Goal: Task Accomplishment & Management: Manage account settings

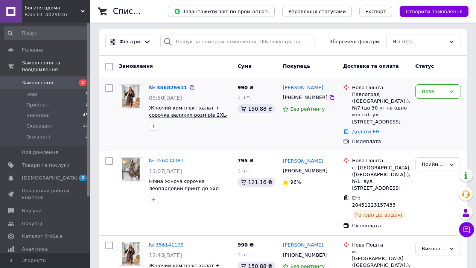
scroll to position [3, 0]
click at [168, 86] on link "№ 356825611" at bounding box center [168, 88] width 38 height 6
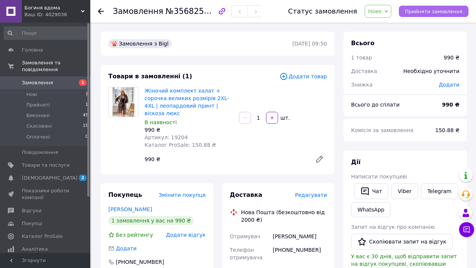
click at [422, 12] on span "Прийняти замовлення" at bounding box center [434, 12] width 58 height 6
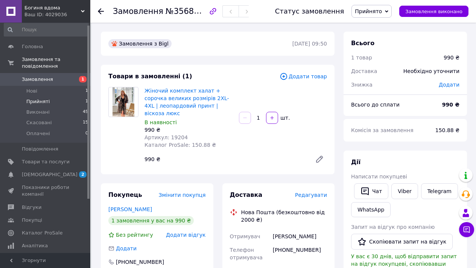
click at [44, 104] on span "Прийняті" at bounding box center [37, 101] width 23 height 7
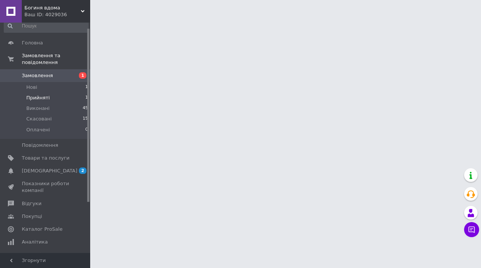
click at [41, 98] on span "Прийняті" at bounding box center [37, 97] width 23 height 7
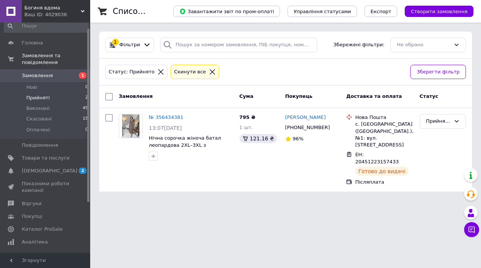
click at [30, 99] on span "Прийняті" at bounding box center [37, 97] width 23 height 7
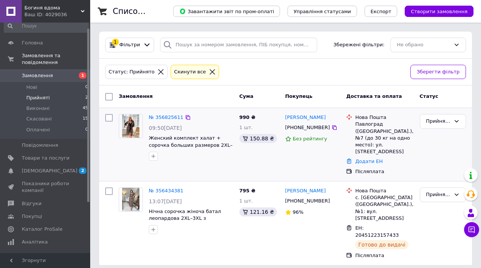
click at [369, 164] on div "Додати ЕН" at bounding box center [384, 161] width 61 height 10
click at [367, 160] on link "Додати ЕН" at bounding box center [368, 161] width 27 height 6
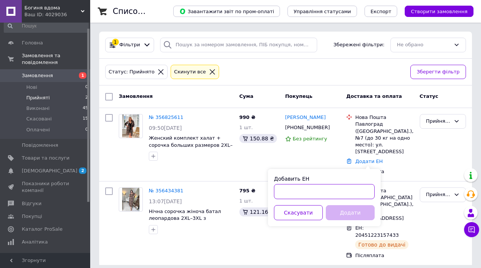
click at [314, 185] on input "Добавить ЕН" at bounding box center [324, 191] width 101 height 15
paste input "20451225290506"
type input "20451225290506"
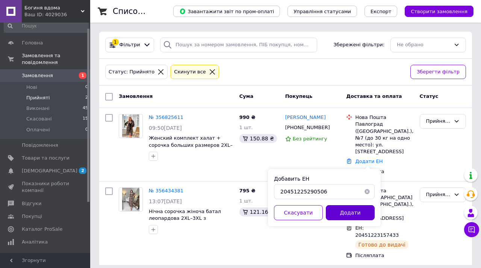
click at [350, 210] on button "Додати" at bounding box center [350, 212] width 49 height 15
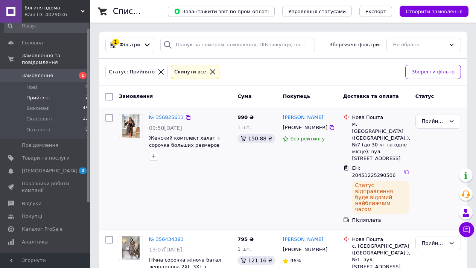
scroll to position [6, 0]
